Goal: Task Accomplishment & Management: Use online tool/utility

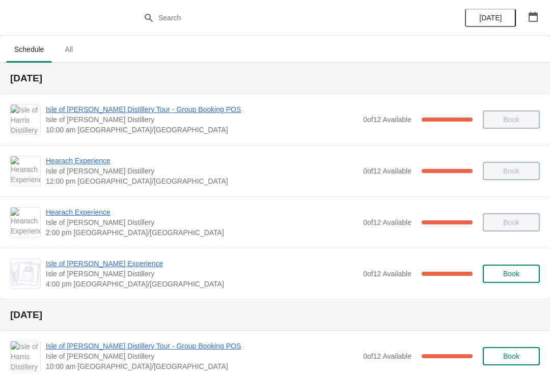
click at [102, 267] on span "Isle of [PERSON_NAME] Experience" at bounding box center [202, 264] width 312 height 10
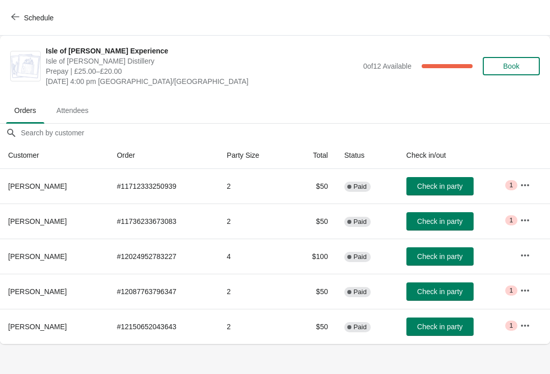
click at [432, 227] on button "Check in party" at bounding box center [439, 221] width 67 height 18
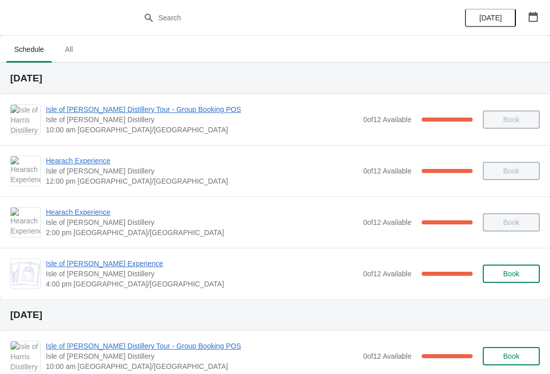
click at [115, 265] on span "Isle of [PERSON_NAME] Experience" at bounding box center [202, 264] width 312 height 10
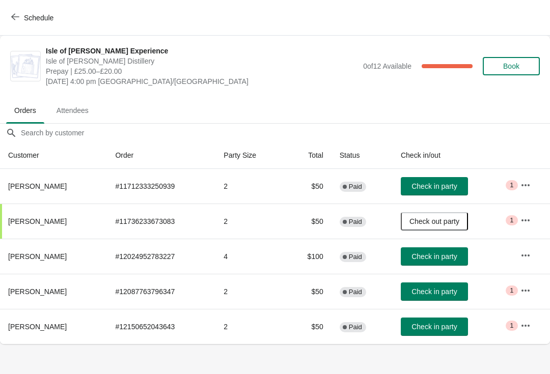
click at [451, 332] on button "Check in party" at bounding box center [434, 327] width 67 height 18
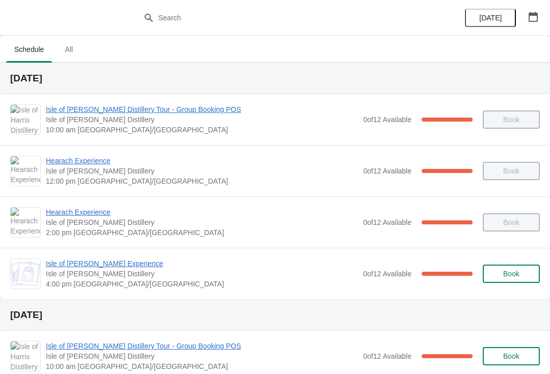
click at [102, 267] on span "Isle of [PERSON_NAME] Experience" at bounding box center [202, 264] width 312 height 10
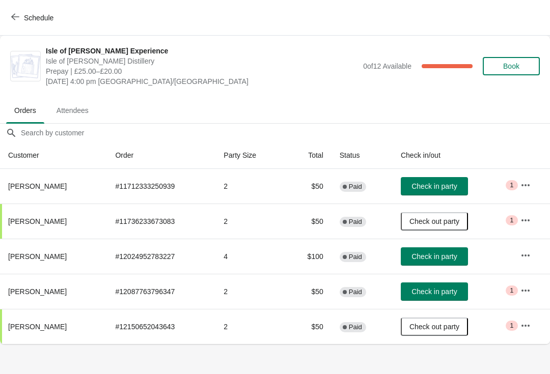
click at [450, 295] on span "Check in party" at bounding box center [433, 292] width 45 height 8
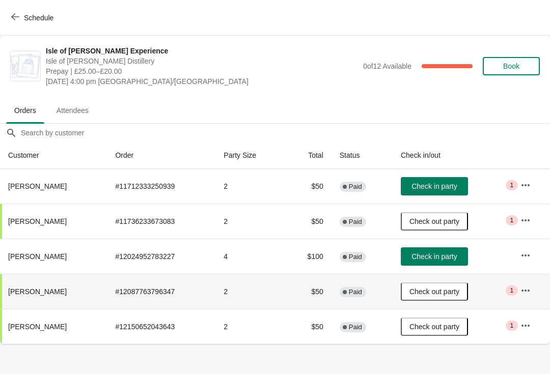
click at [439, 261] on span "Check in party" at bounding box center [433, 256] width 45 height 8
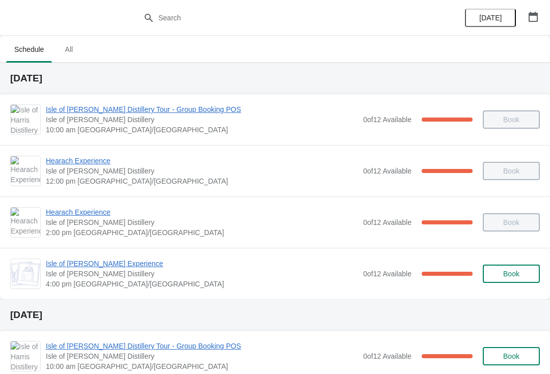
click at [83, 267] on span "Isle of [PERSON_NAME] Experience" at bounding box center [202, 264] width 312 height 10
